Goal: Task Accomplishment & Management: Manage account settings

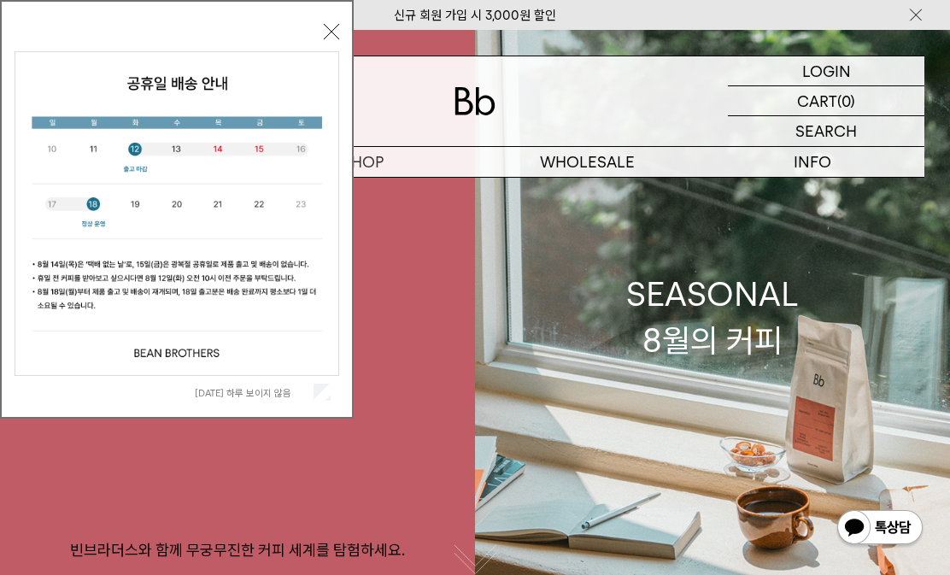
click at [321, 35] on div "오늘 하루 보이지 않음 닫기" at bounding box center [177, 214] width 325 height 390
click at [330, 32] on button "닫기" at bounding box center [331, 31] width 15 height 15
click at [338, 36] on button "닫기" at bounding box center [331, 31] width 15 height 15
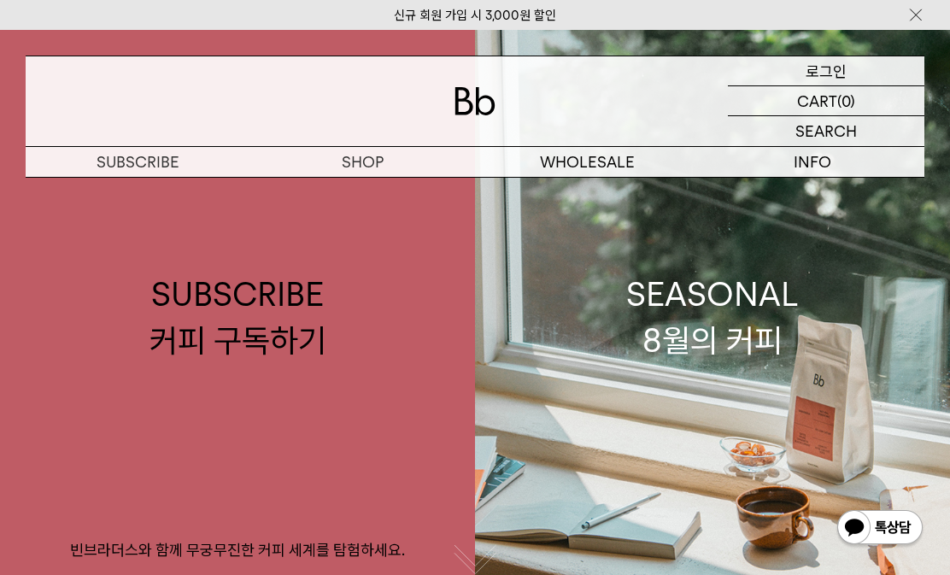
click at [838, 73] on p "로그인" at bounding box center [826, 70] width 41 height 29
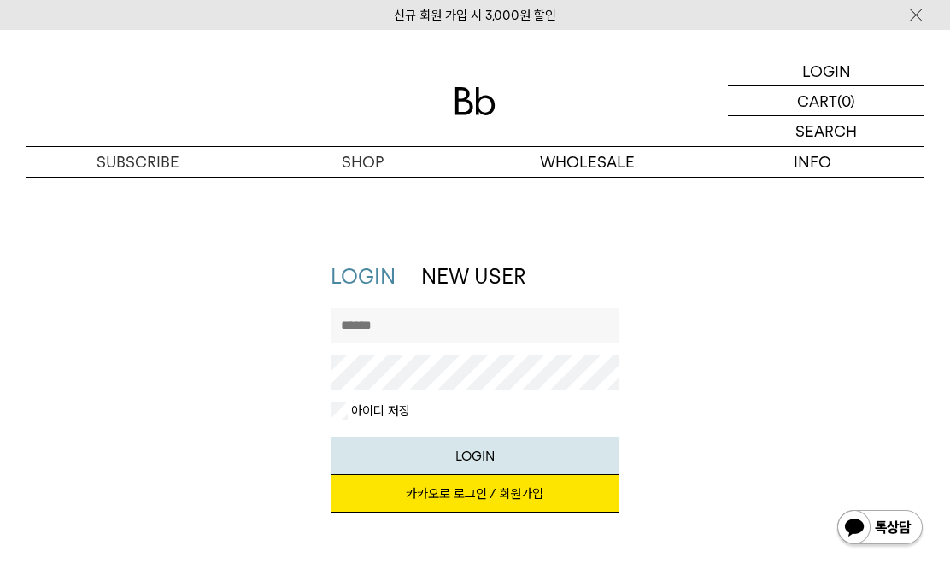
click at [457, 491] on link "카카오로 로그인 / 회원가입" at bounding box center [475, 494] width 288 height 38
click at [448, 501] on link "카카오로 로그인 / 회원가입" at bounding box center [475, 494] width 288 height 38
